Goal: Task Accomplishment & Management: Use online tool/utility

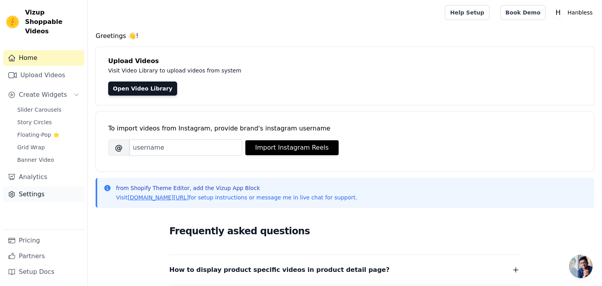
click at [36, 186] on link "Settings" at bounding box center [43, 194] width 81 height 16
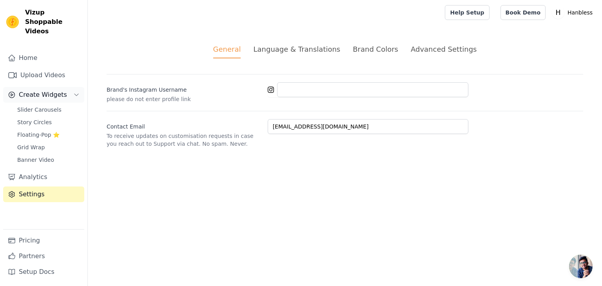
click at [48, 90] on span "Create Widgets" at bounding box center [43, 94] width 48 height 9
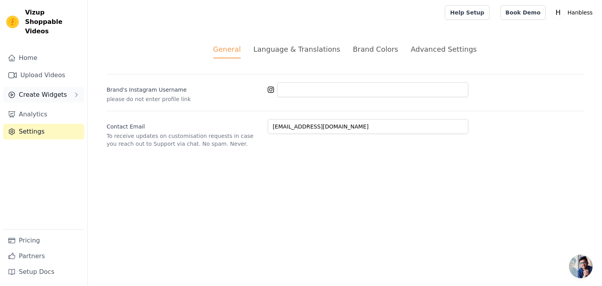
click at [74, 92] on icon "Sidebar" at bounding box center [76, 95] width 6 height 6
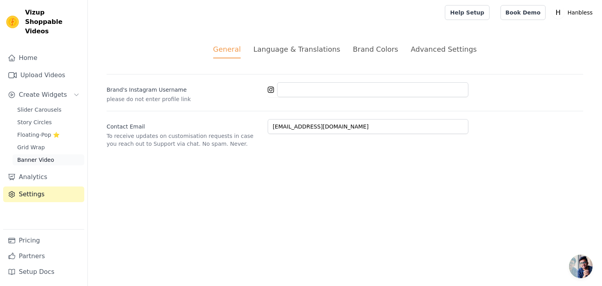
click at [46, 156] on span "Banner Video" at bounding box center [35, 160] width 37 height 8
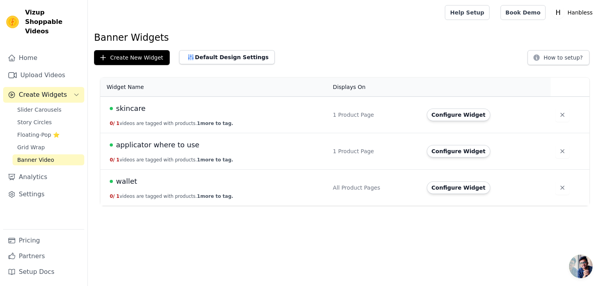
click at [454, 121] on td "Configure Widget" at bounding box center [486, 115] width 128 height 36
click at [455, 117] on button "Configure Widget" at bounding box center [457, 114] width 63 height 13
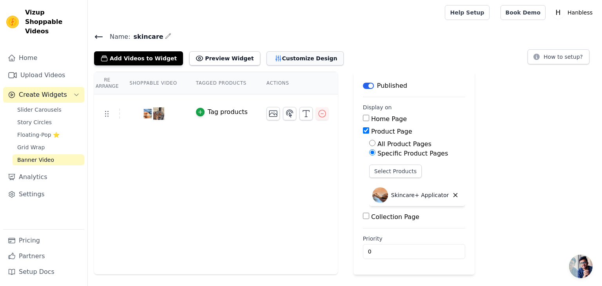
click at [294, 61] on button "Customize Design" at bounding box center [304, 58] width 77 height 14
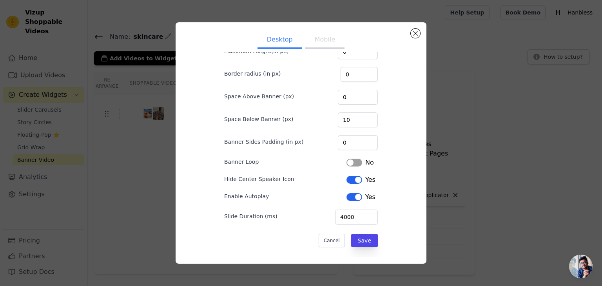
scroll to position [52, 0]
click at [418, 33] on button "Close modal" at bounding box center [414, 33] width 9 height 9
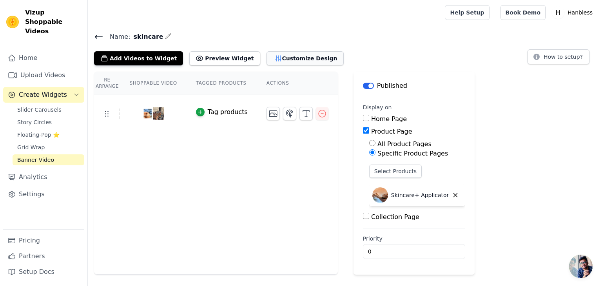
click at [266, 52] on button "Customize Design" at bounding box center [304, 58] width 77 height 14
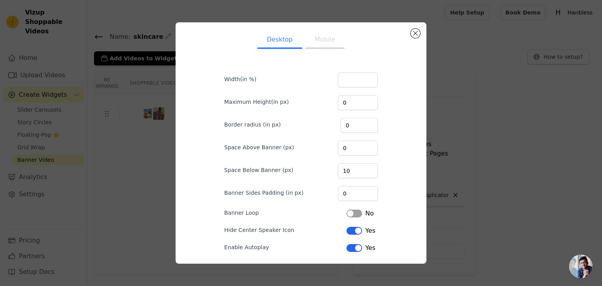
click at [356, 248] on button "Label" at bounding box center [354, 248] width 16 height 8
click at [360, 245] on button "Label" at bounding box center [354, 248] width 16 height 8
click at [414, 33] on button "Close modal" at bounding box center [414, 33] width 9 height 9
